Goal: Task Accomplishment & Management: Use online tool/utility

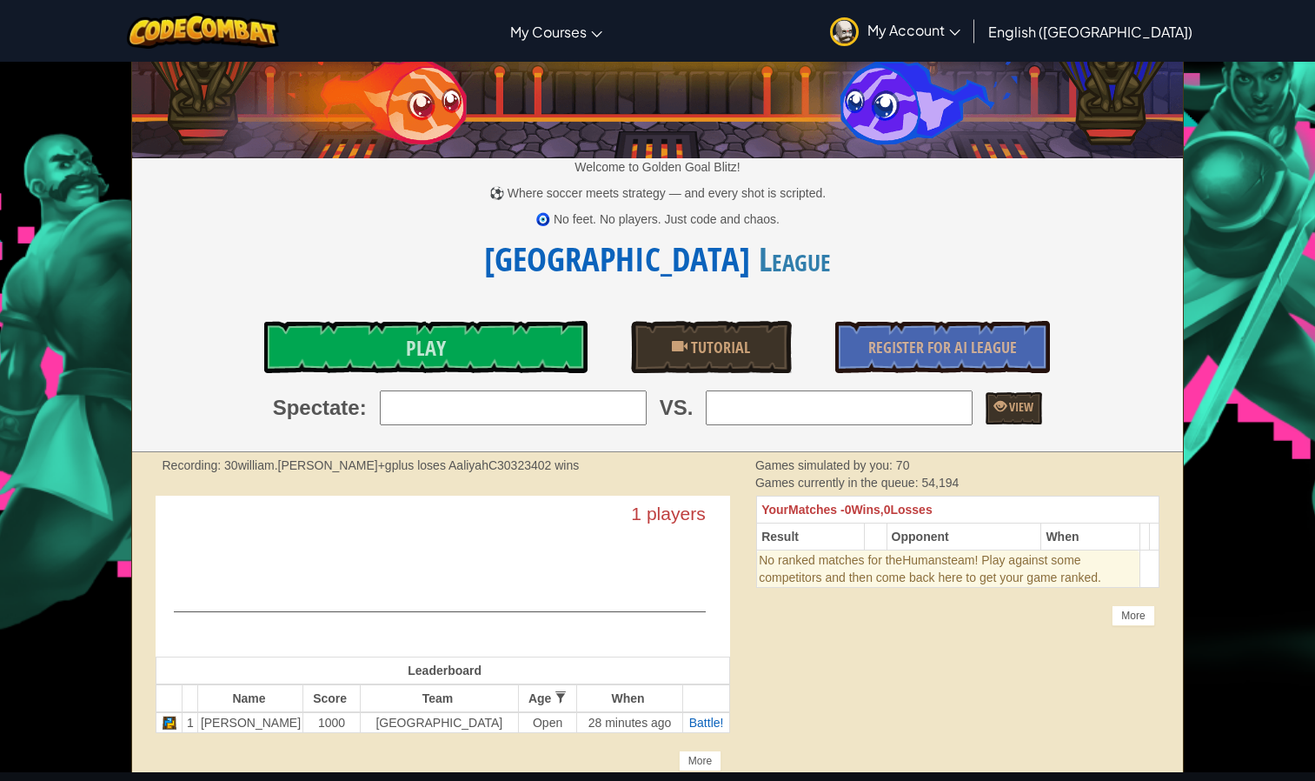
scroll to position [81, 0]
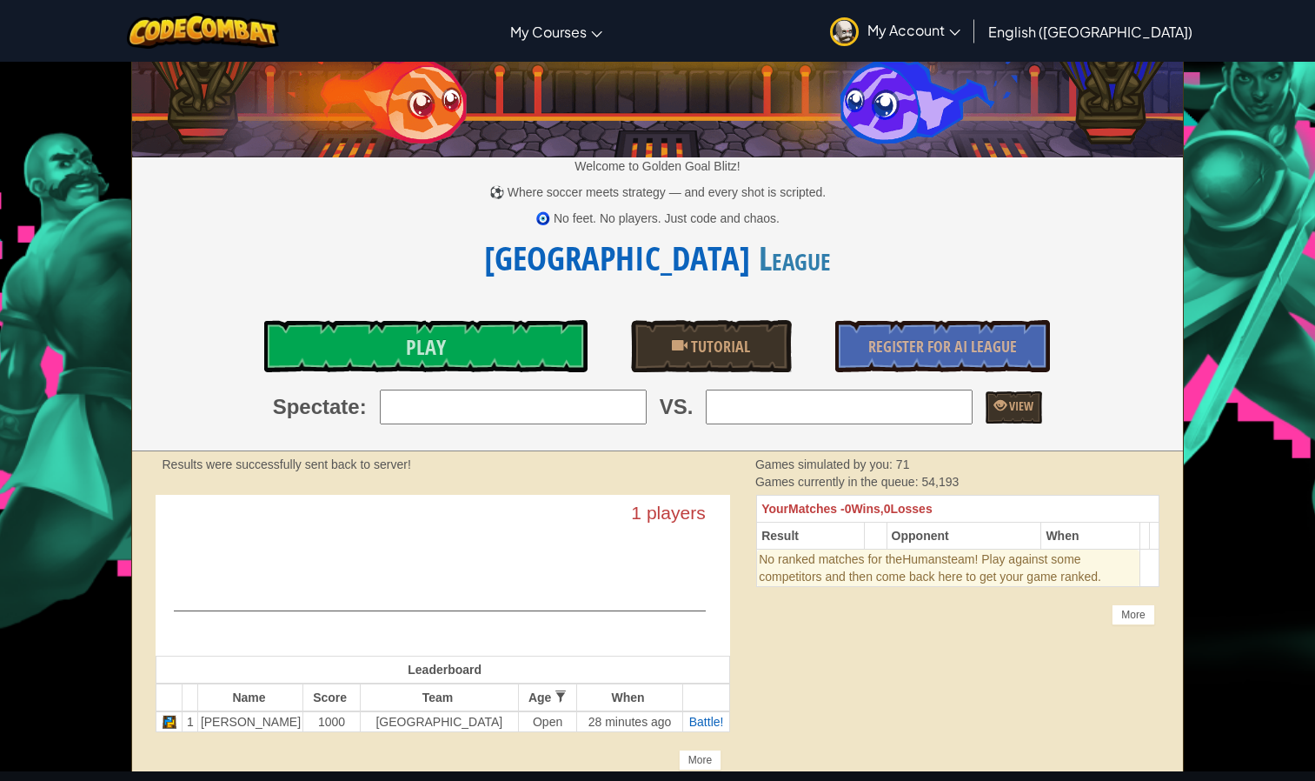
click at [423, 309] on div "Welcome to Golden Goal Blitz! ⚽ Where soccer meets strategy — and every shot is…" at bounding box center [657, 216] width 1050 height 469
click at [422, 313] on div "Welcome to Golden Goal Blitz! ⚽ Where soccer meets strategy — and every shot is…" at bounding box center [657, 216] width 1050 height 469
click at [419, 341] on span "Play" at bounding box center [426, 347] width 40 height 28
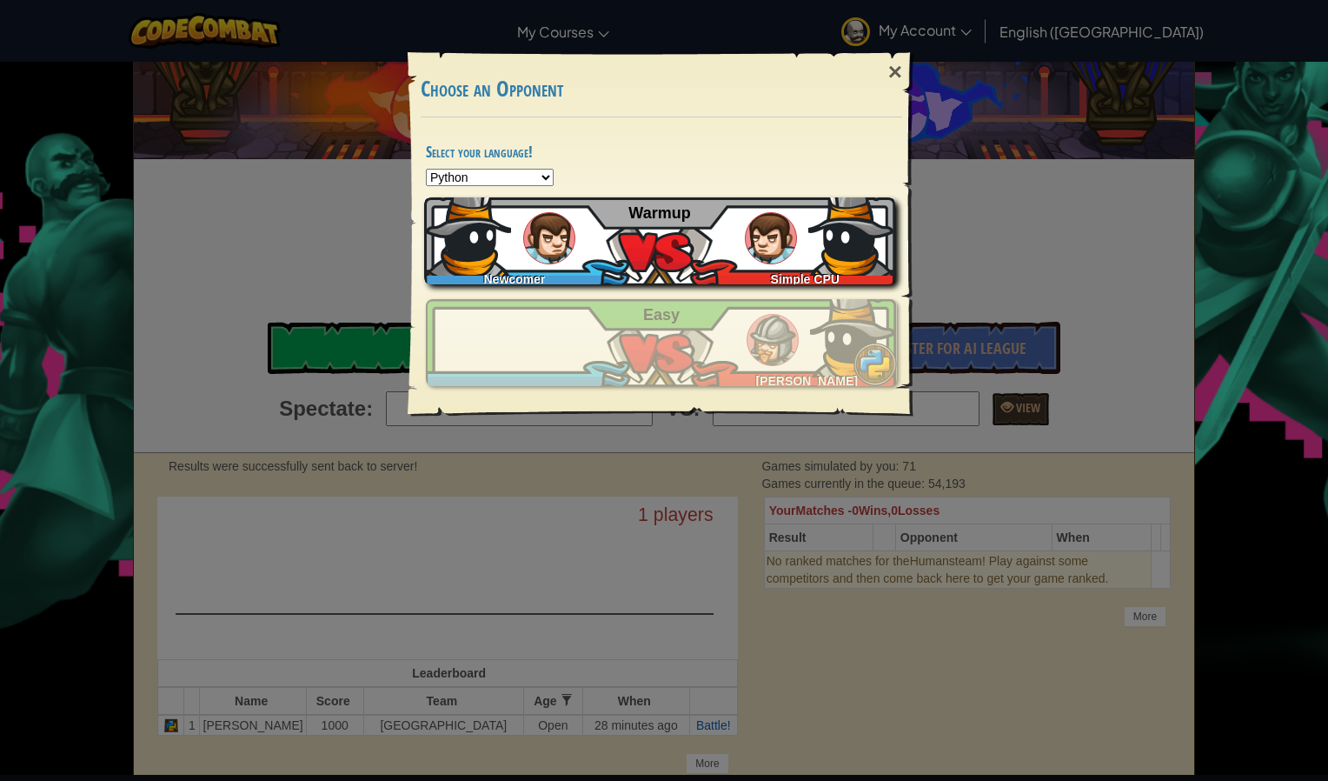
click at [686, 225] on div "Newcomer Simple CPU Warmup" at bounding box center [659, 240] width 471 height 87
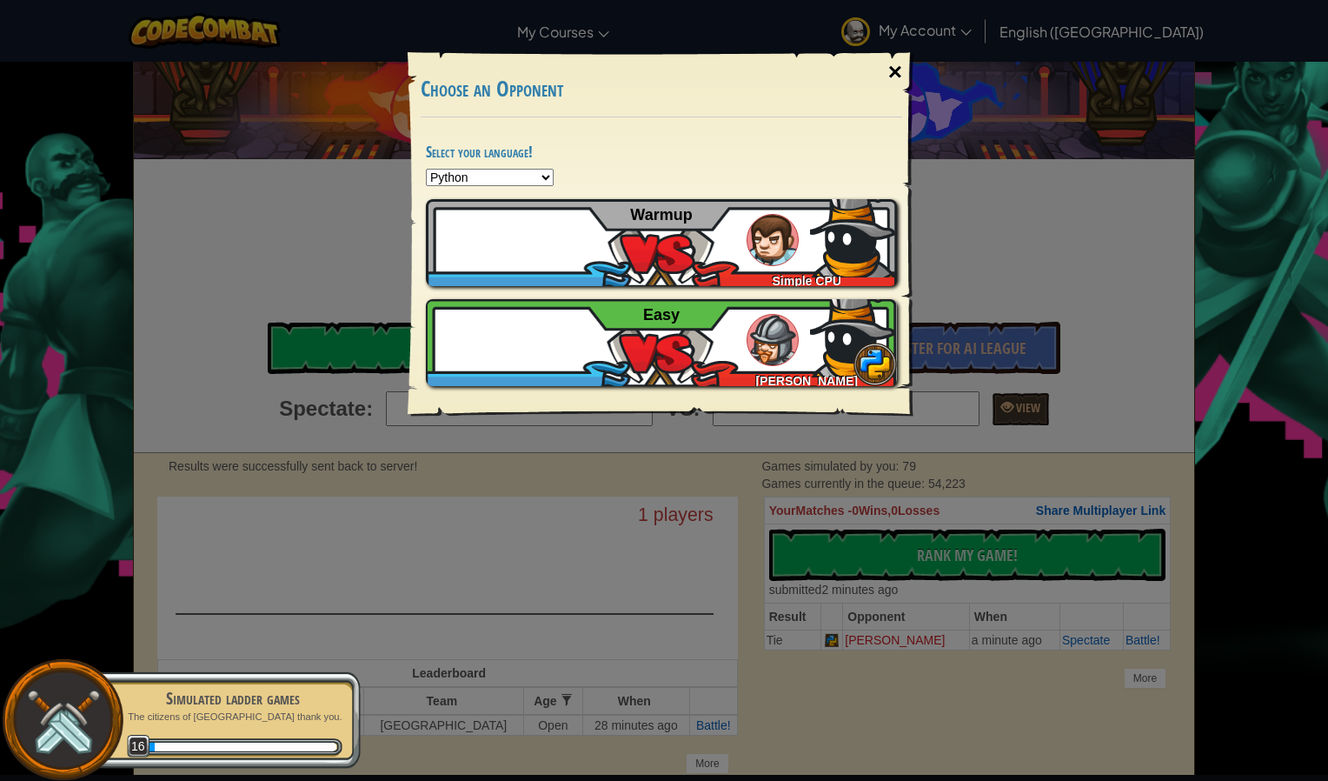
click at [885, 67] on div "×" at bounding box center [895, 72] width 40 height 50
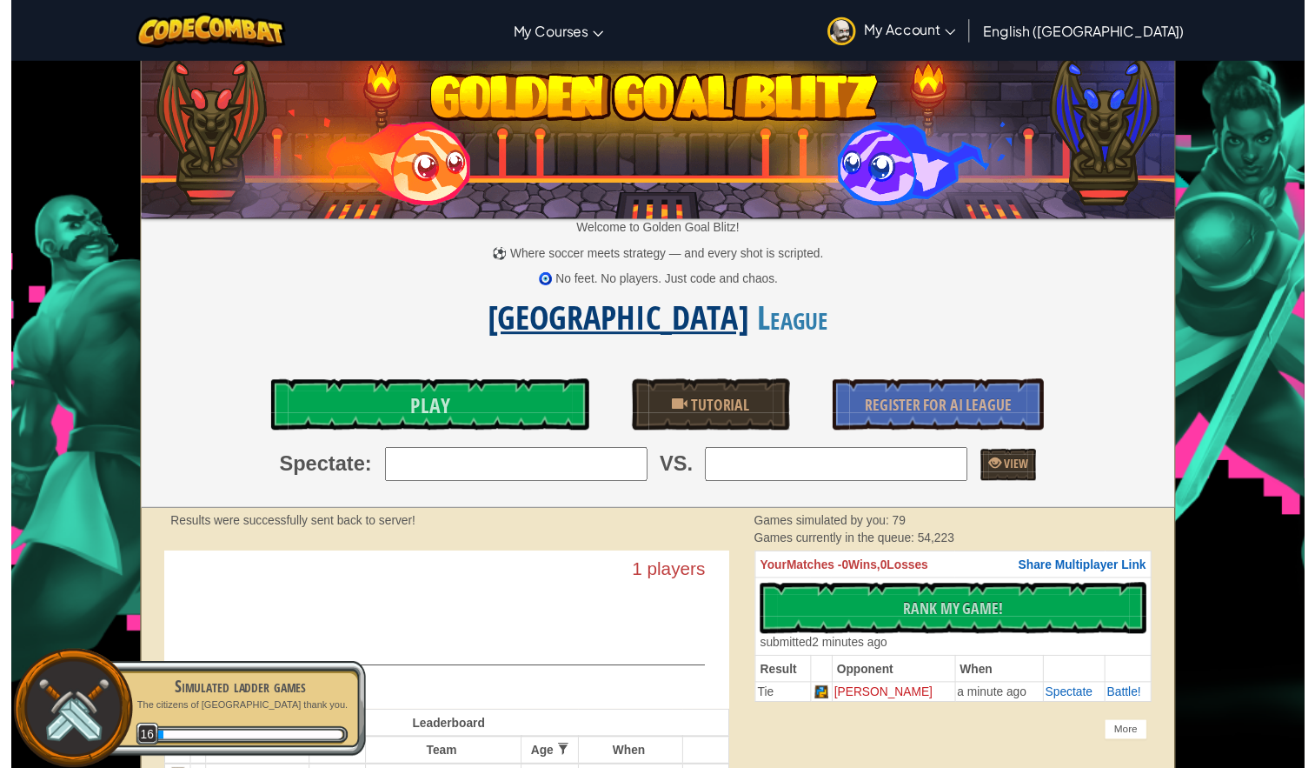
scroll to position [0, 0]
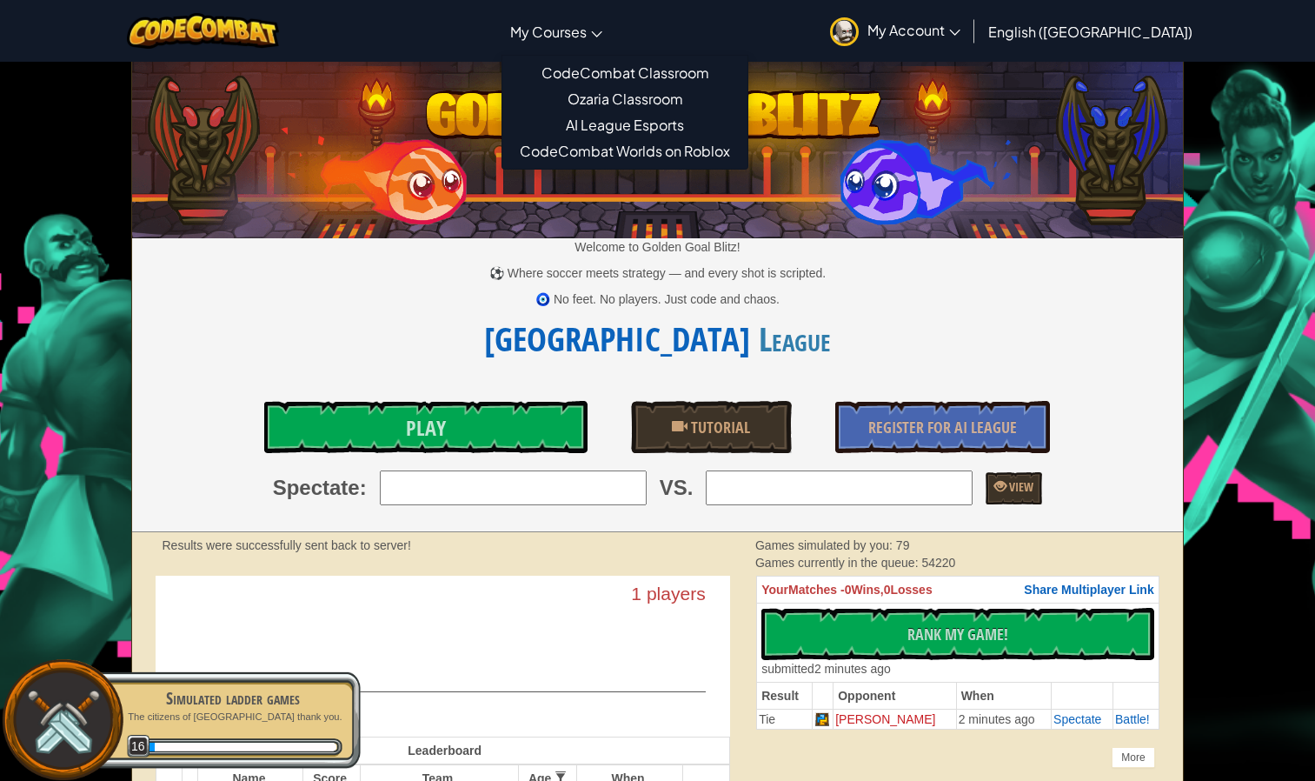
click at [587, 31] on span "My Courses" at bounding box center [548, 32] width 76 height 18
click at [658, 71] on link "CodeCombat Classroom" at bounding box center [624, 73] width 245 height 26
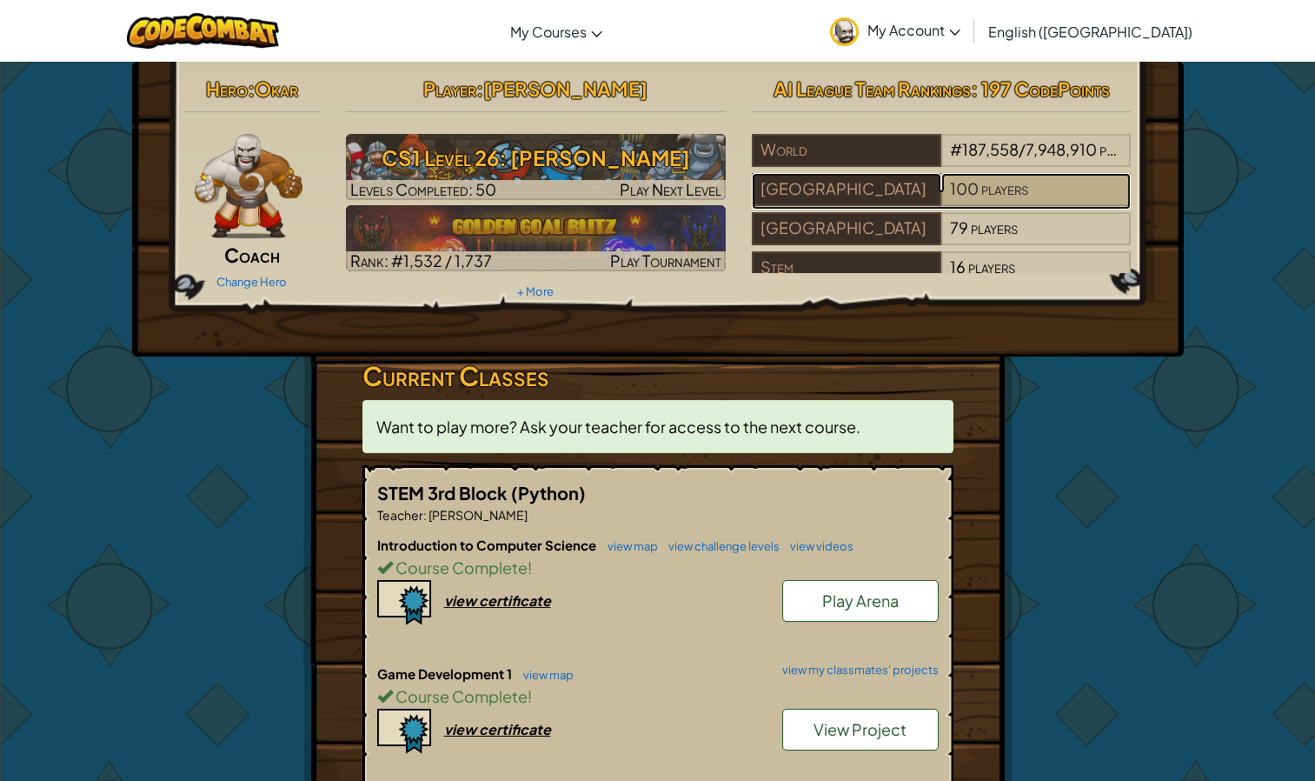
drag, startPoint x: 1006, startPoint y: 191, endPoint x: 985, endPoint y: 194, distance: 21.0
click at [985, 194] on span "players" at bounding box center [1004, 188] width 47 height 20
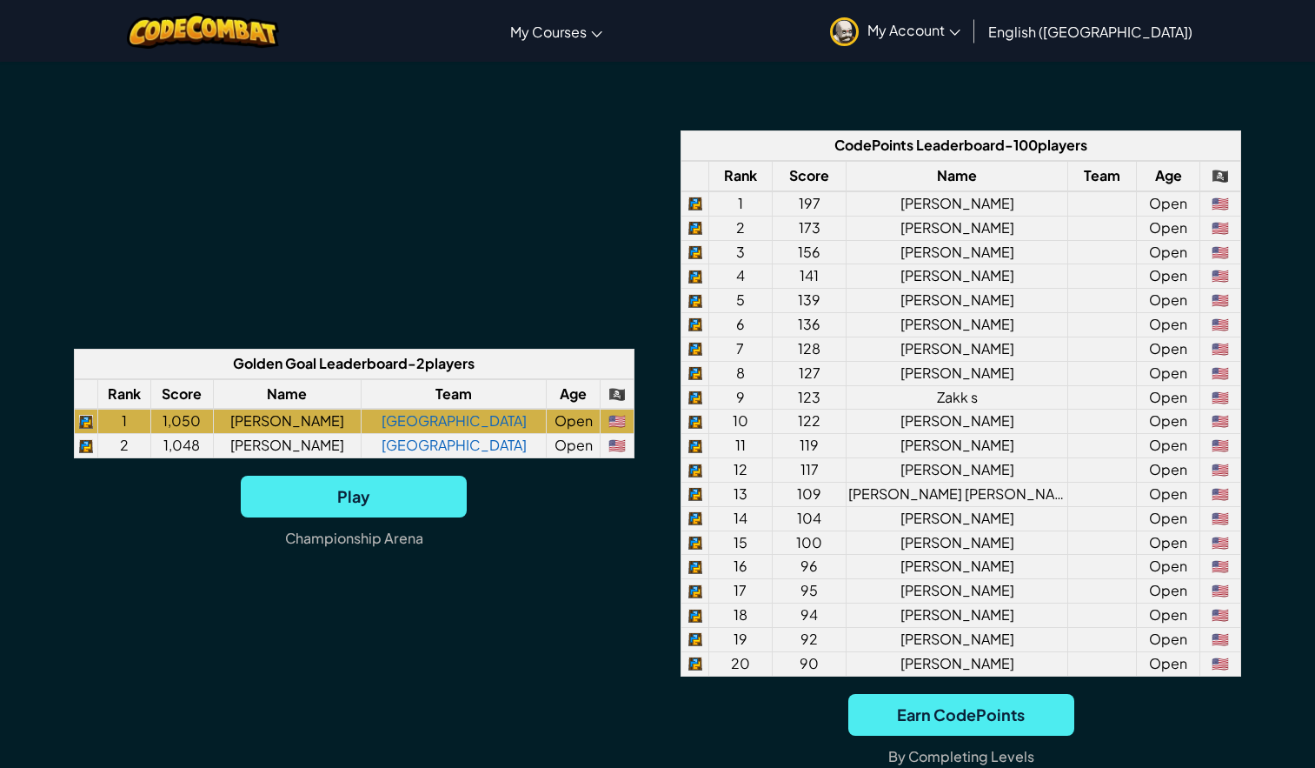
scroll to position [1260, 0]
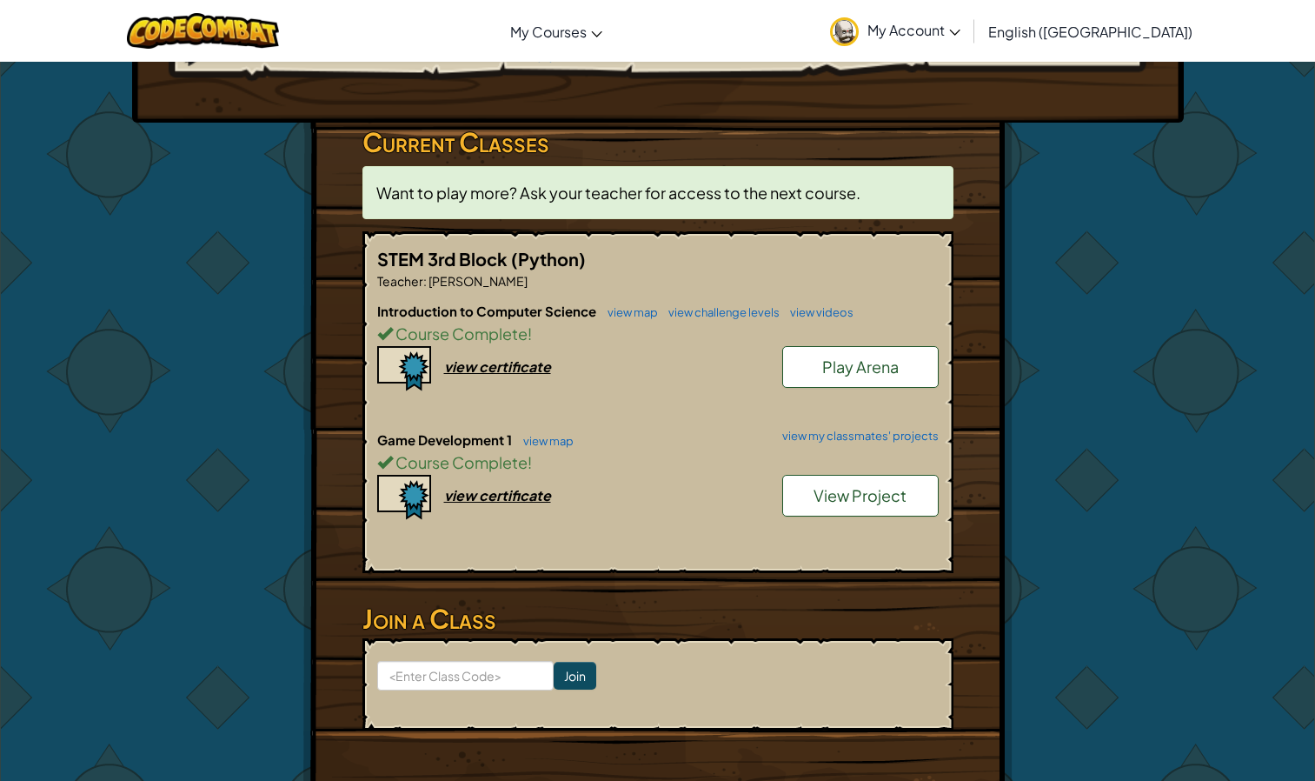
scroll to position [236, 0]
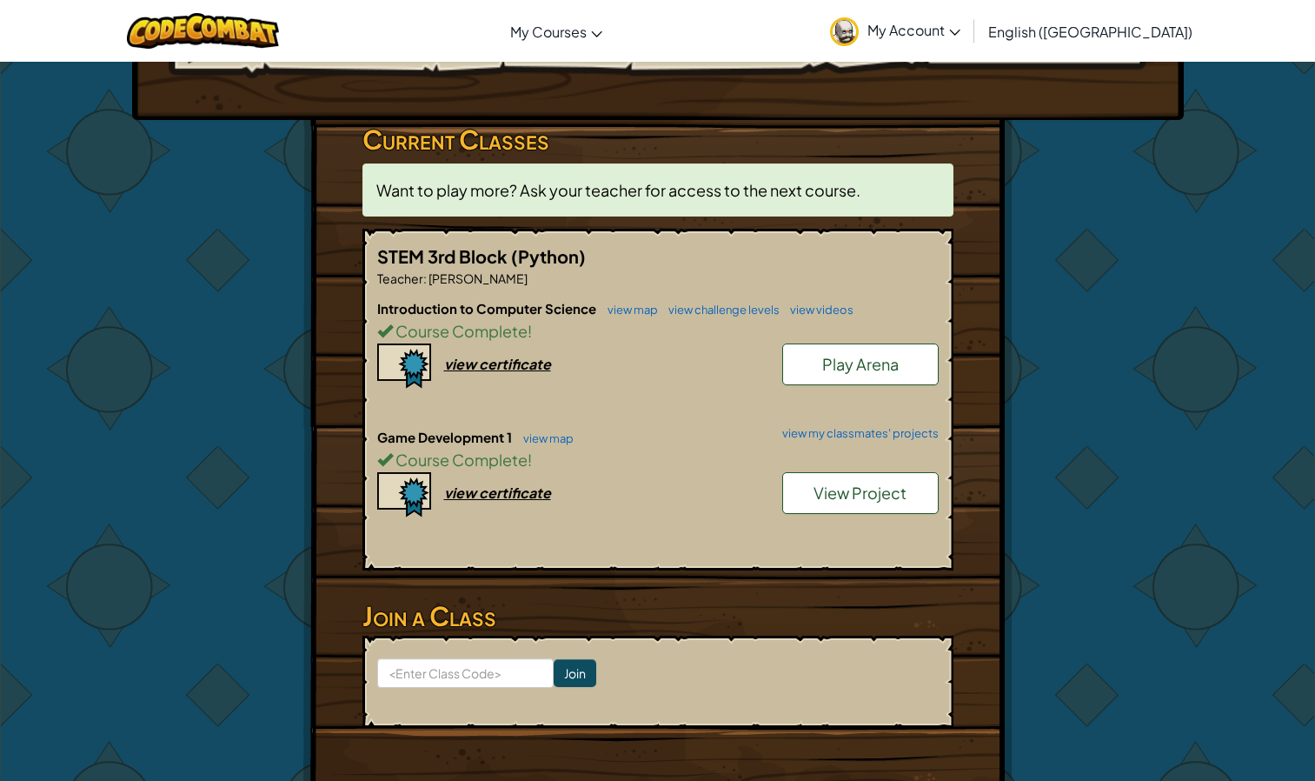
click at [1212, 683] on div "Hero : Okar Coach Change Hero Player : [PERSON_NAME] CS1 Level 26: [PERSON_NAME…" at bounding box center [657, 324] width 1315 height 1000
click at [1202, 693] on div "Hero : Okar Coach Change Hero Player : [PERSON_NAME] CS1 Level 26: [PERSON_NAME…" at bounding box center [657, 324] width 1315 height 1000
click at [1205, 702] on div "Hero : Okar Coach Change Hero Player : [PERSON_NAME] CS1 Level 26: [PERSON_NAME…" at bounding box center [657, 324] width 1315 height 1000
click at [1201, 715] on div "Hero : Okar Coach Change Hero Player : [PERSON_NAME] CS1 Level 26: [PERSON_NAME…" at bounding box center [657, 324] width 1315 height 1000
